Goal: Task Accomplishment & Management: Manage account settings

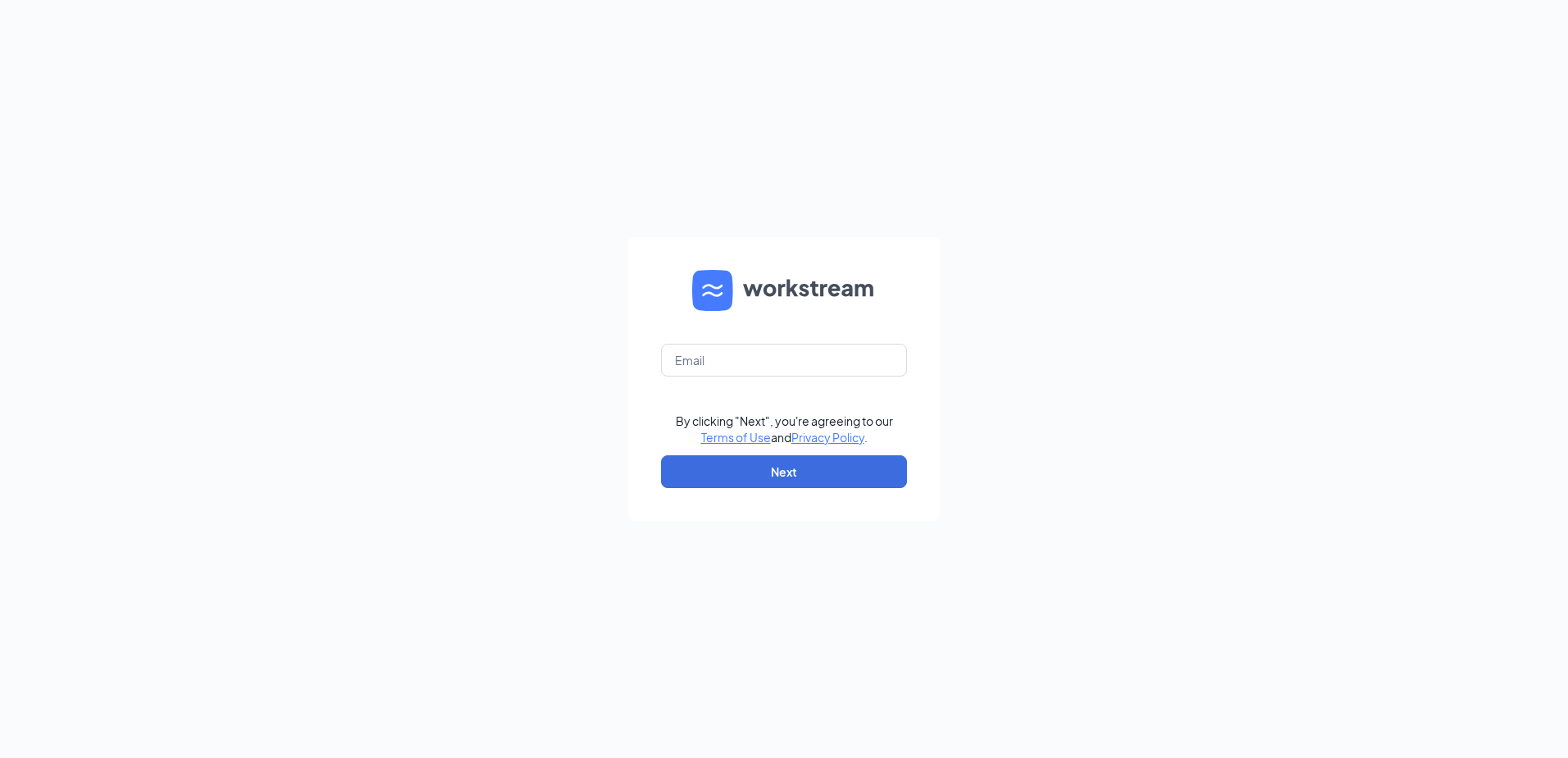
click at [737, 339] on form "By clicking "Next", you're agreeing to our Terms of Use and Privacy Policy . Ne…" at bounding box center [784, 379] width 312 height 284
click at [741, 353] on input "text" at bounding box center [784, 360] width 246 height 33
type input "dupont@bwjonesgrp.com"
click at [770, 460] on button "Next" at bounding box center [784, 471] width 246 height 33
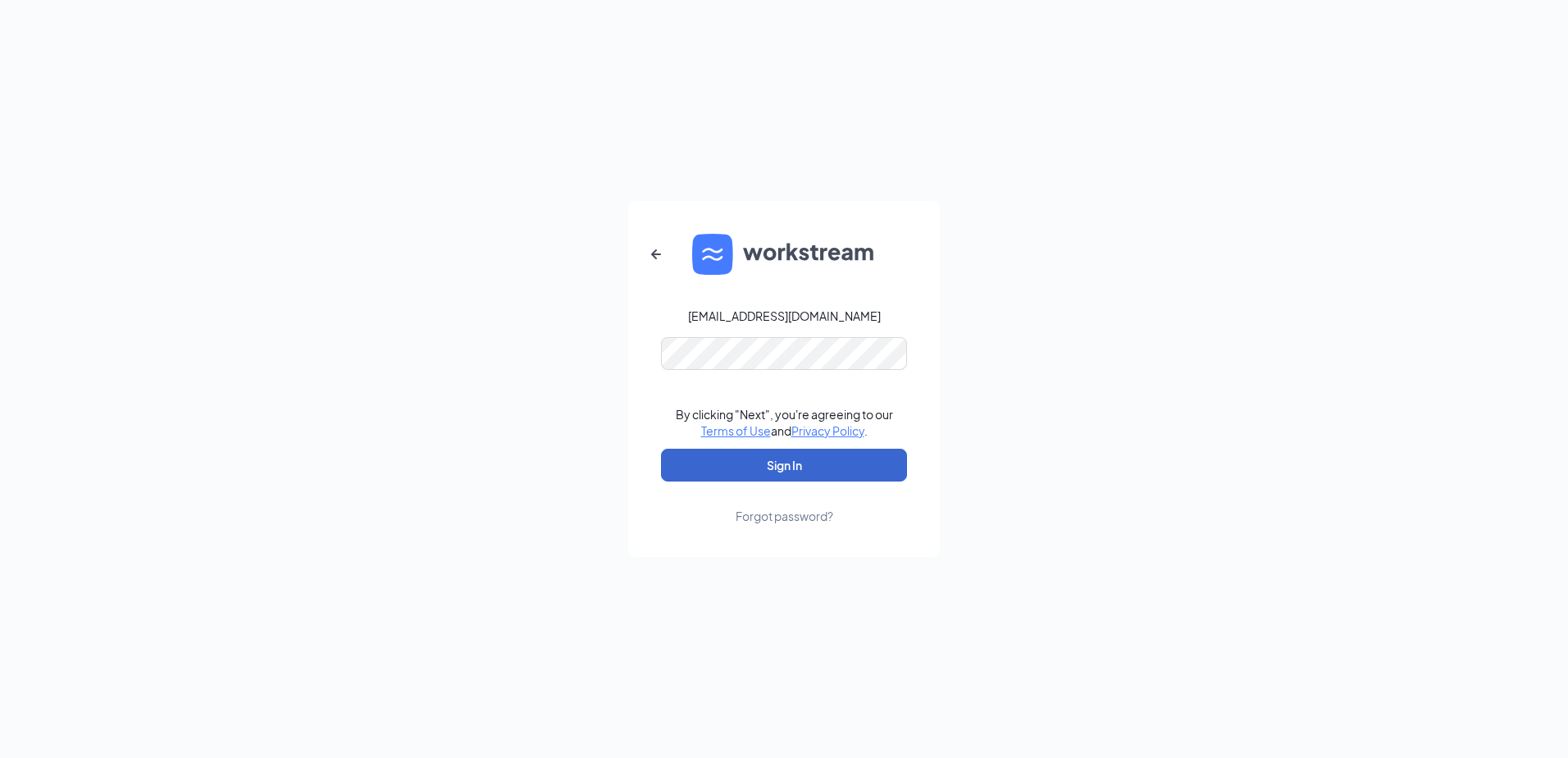
click at [771, 462] on button "Sign In" at bounding box center [784, 465] width 246 height 33
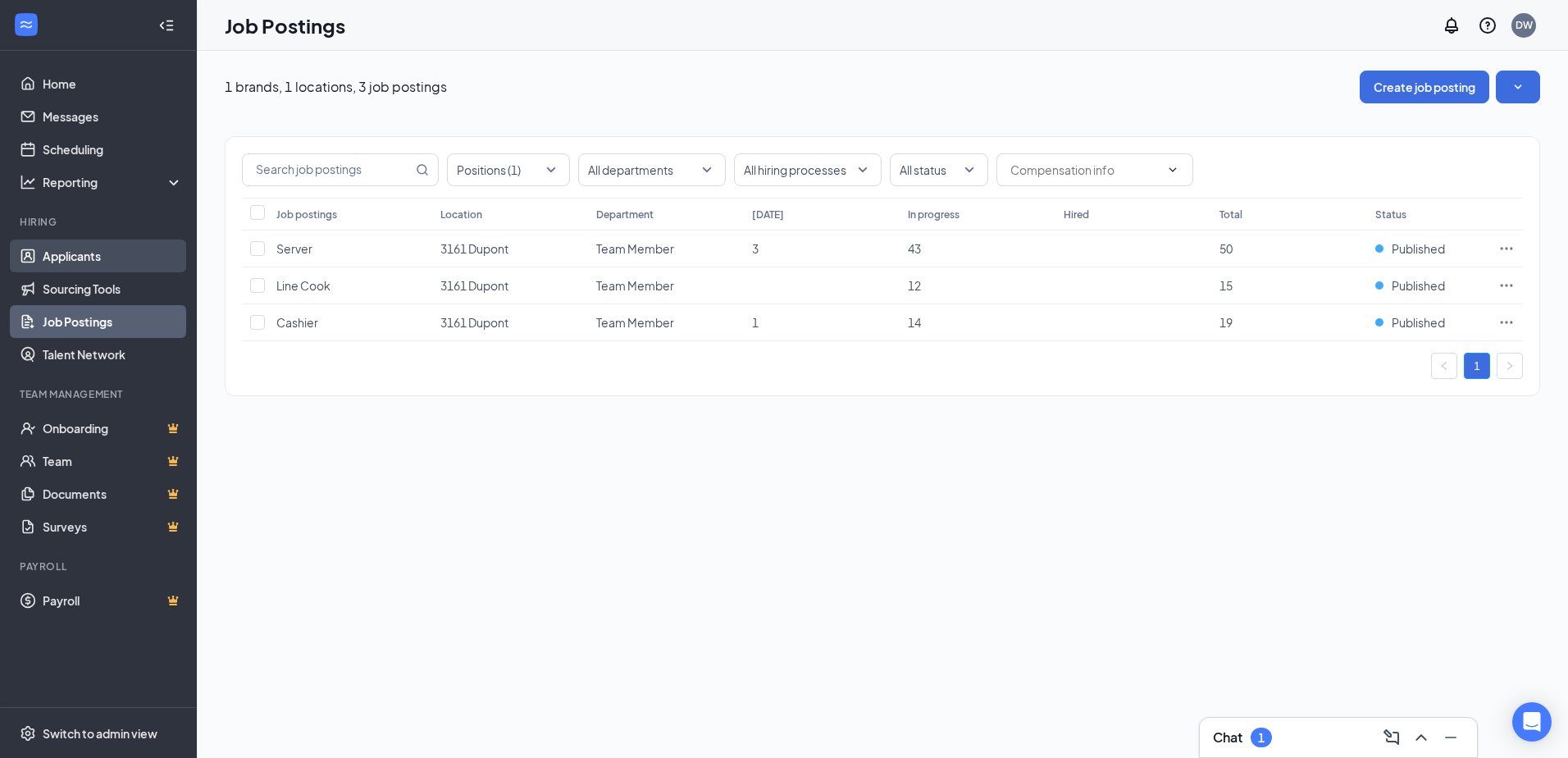
click at [102, 257] on link "Applicants" at bounding box center [112, 255] width 140 height 33
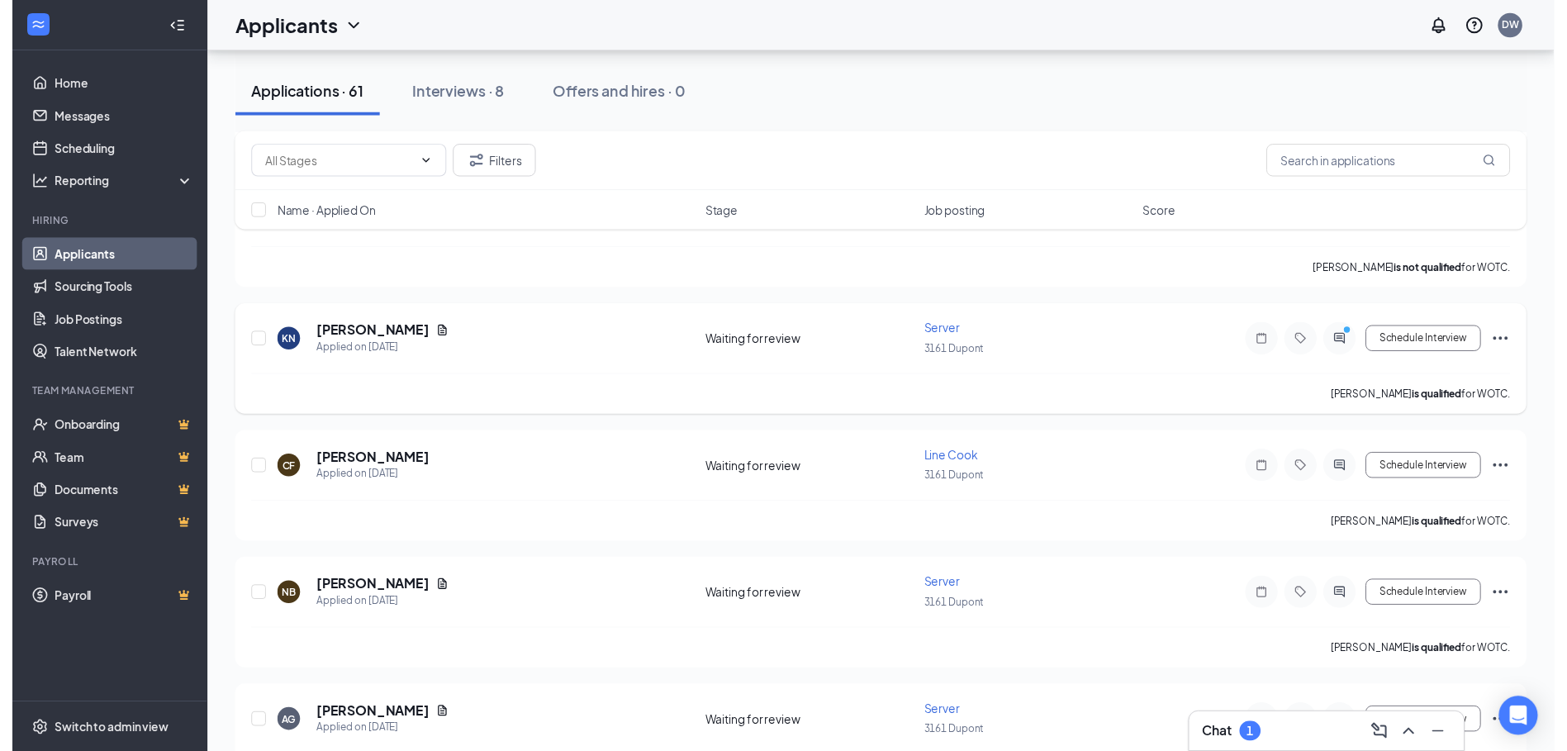
scroll to position [1156, 0]
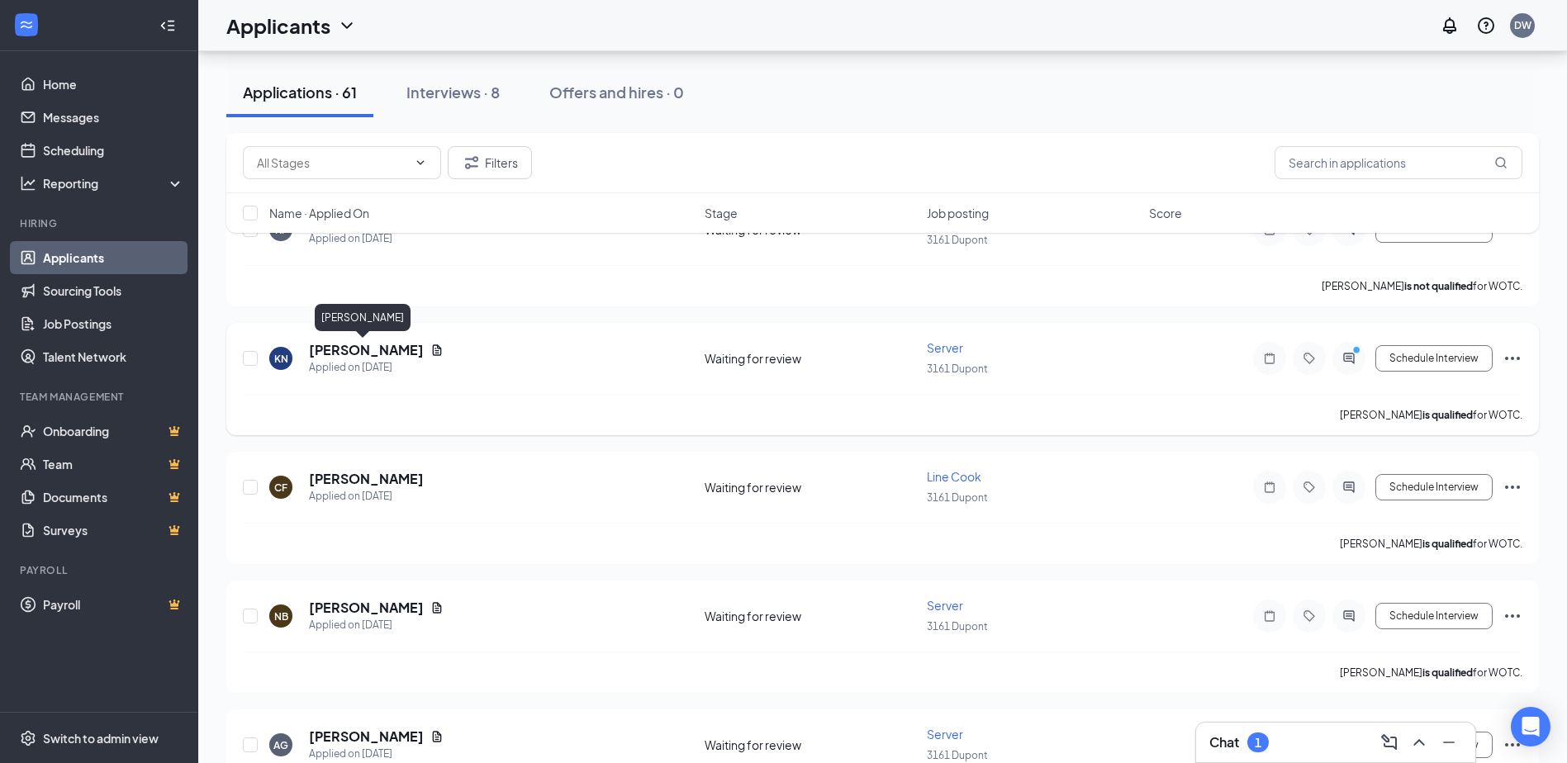
click at [343, 345] on h5 "[PERSON_NAME]" at bounding box center [366, 350] width 115 height 18
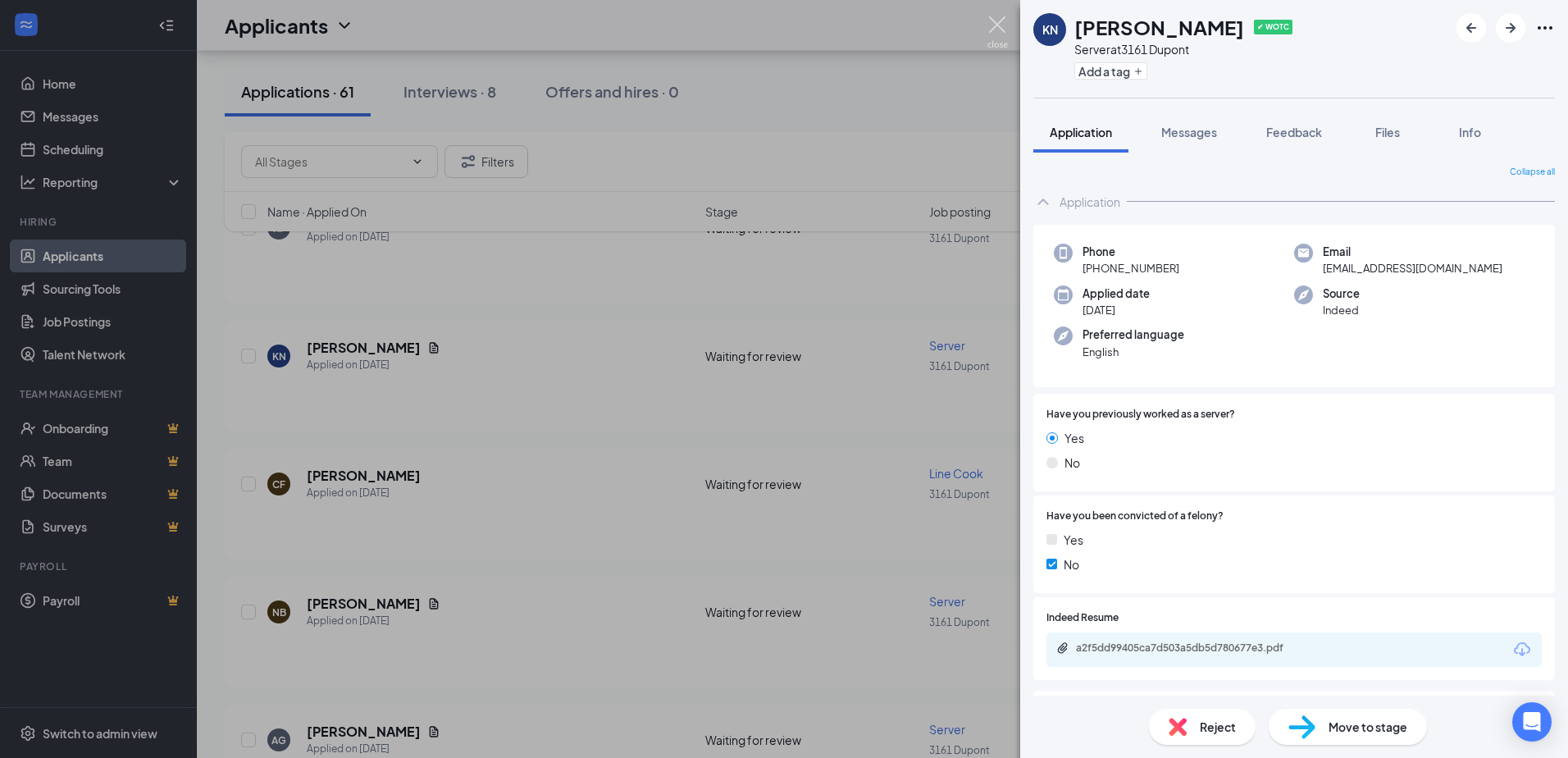
click at [997, 26] on img at bounding box center [997, 33] width 21 height 32
